Goal: Navigation & Orientation: Find specific page/section

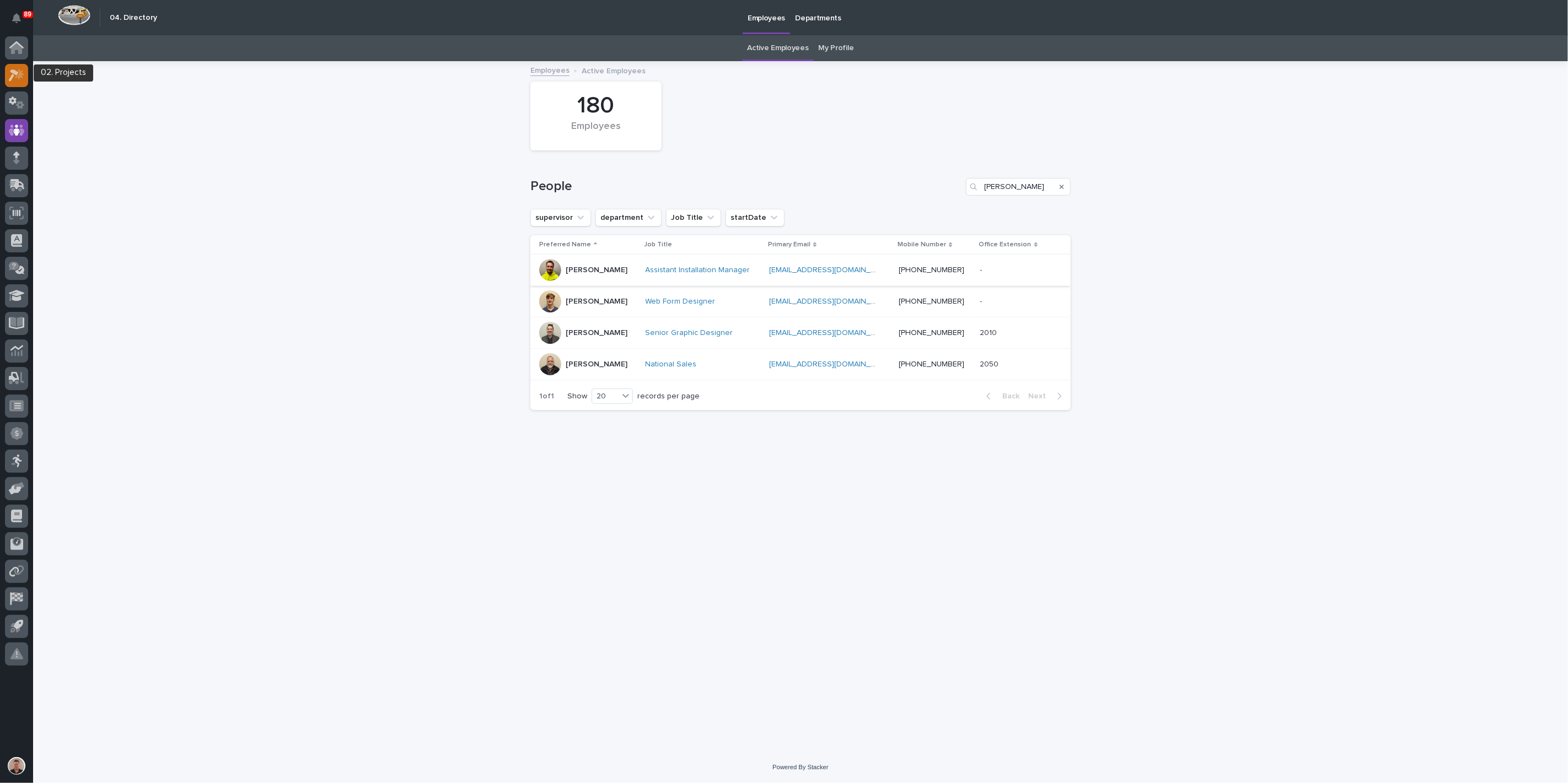
click at [13, 67] on div at bounding box center [16, 75] width 23 height 23
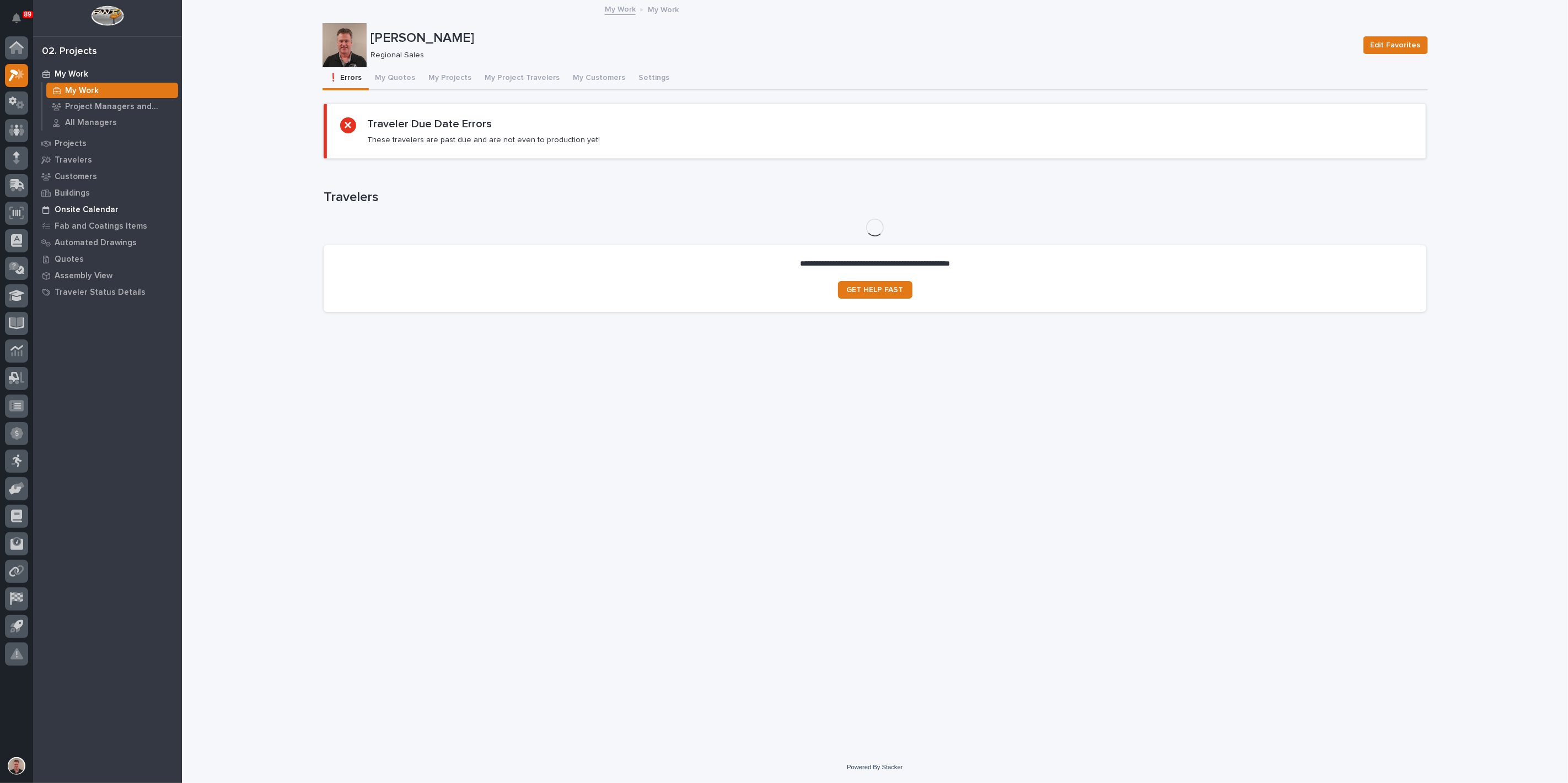
click at [107, 212] on p "Onsite Calendar" at bounding box center [87, 210] width 64 height 10
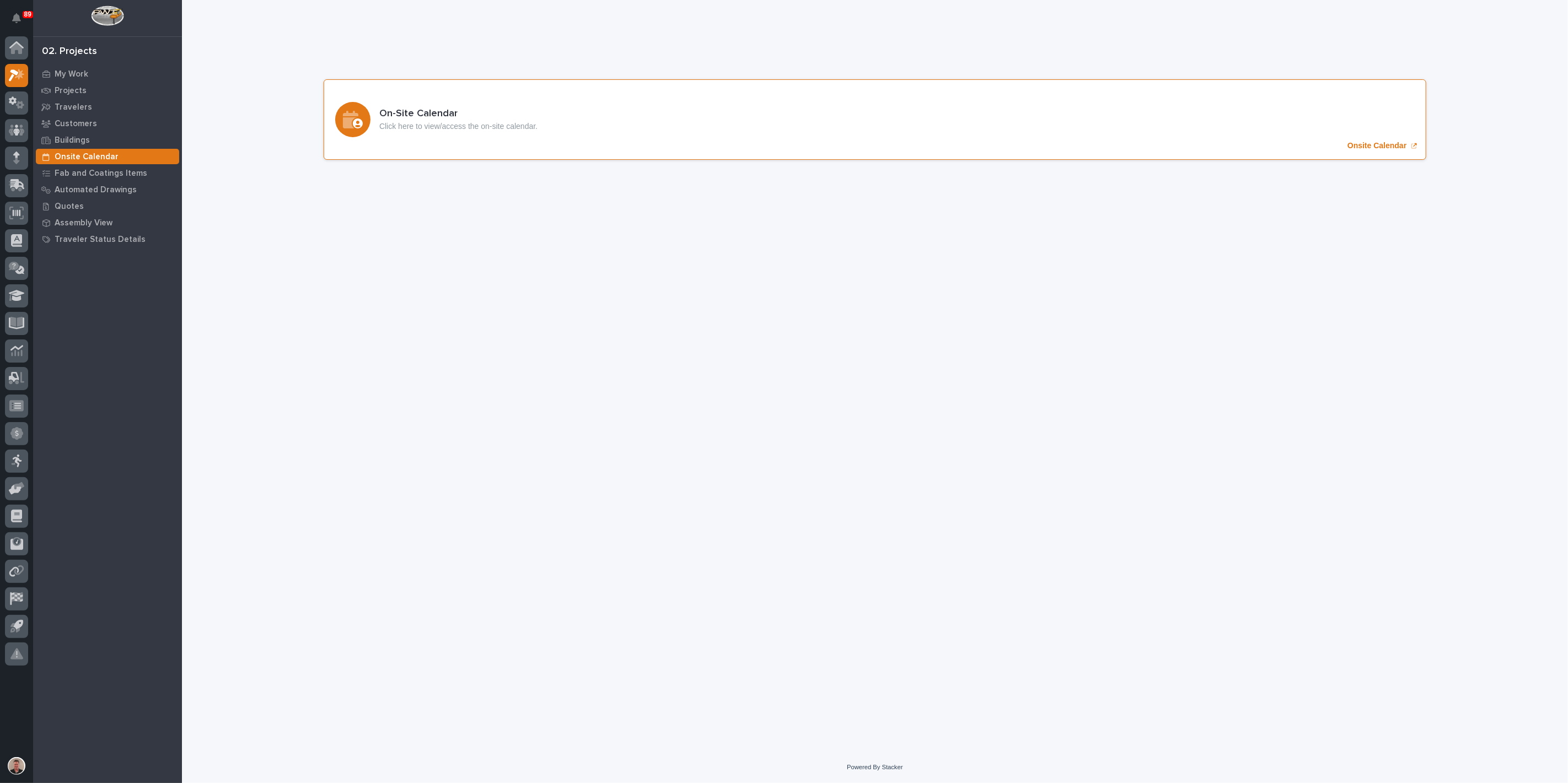
click at [1348, 151] on p "Onsite Calendar" at bounding box center [1377, 146] width 59 height 10
